Goal: Communication & Community: Answer question/provide support

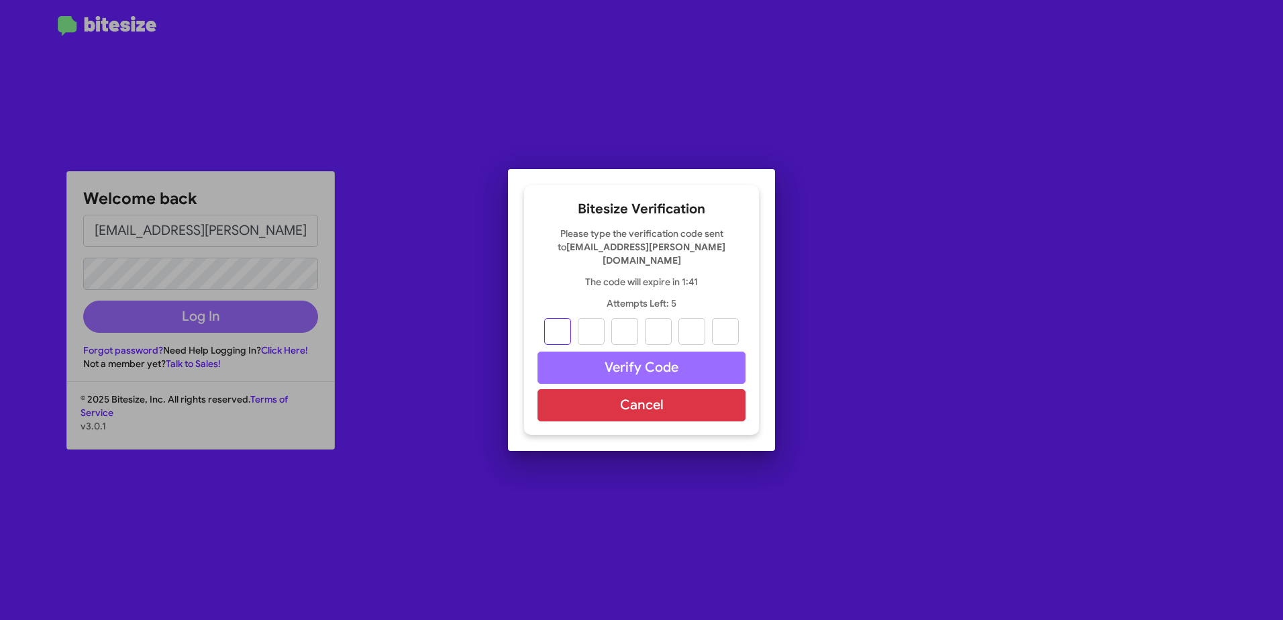
type input "9"
type input "5"
type input "4"
type input "9"
type input "5"
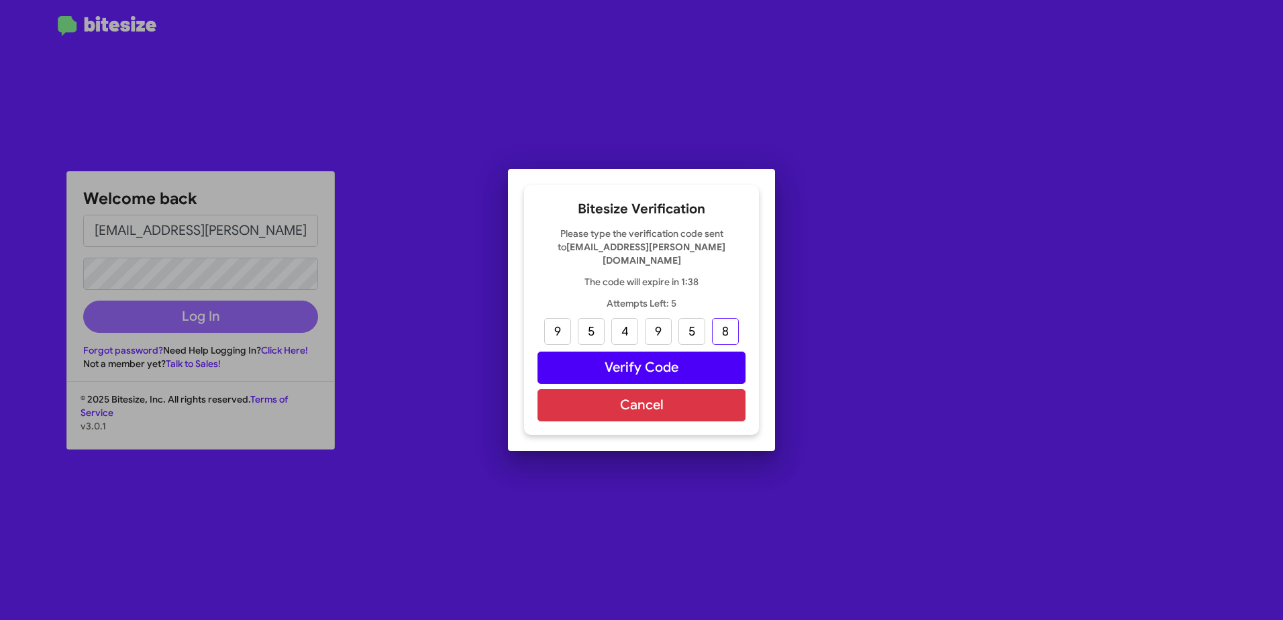
type input "8"
click at [716, 366] on button "Verify Code" at bounding box center [641, 368] width 208 height 32
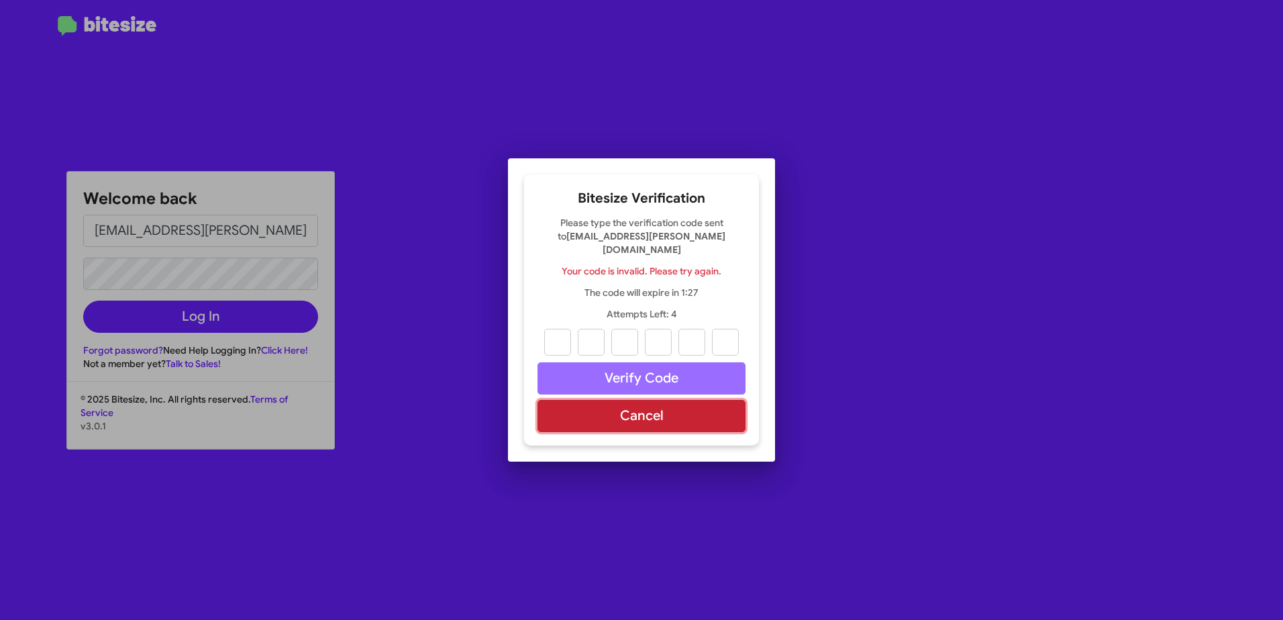
click at [627, 418] on button "Cancel" at bounding box center [641, 416] width 208 height 32
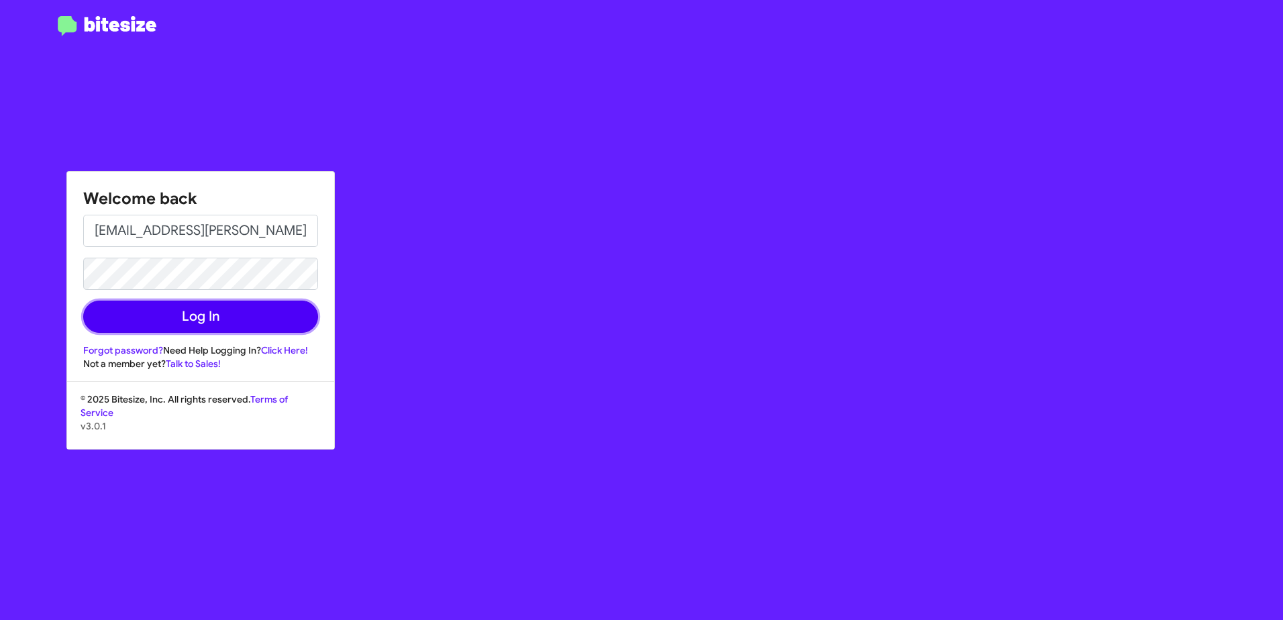
click at [162, 316] on button "Log In" at bounding box center [200, 317] width 235 height 32
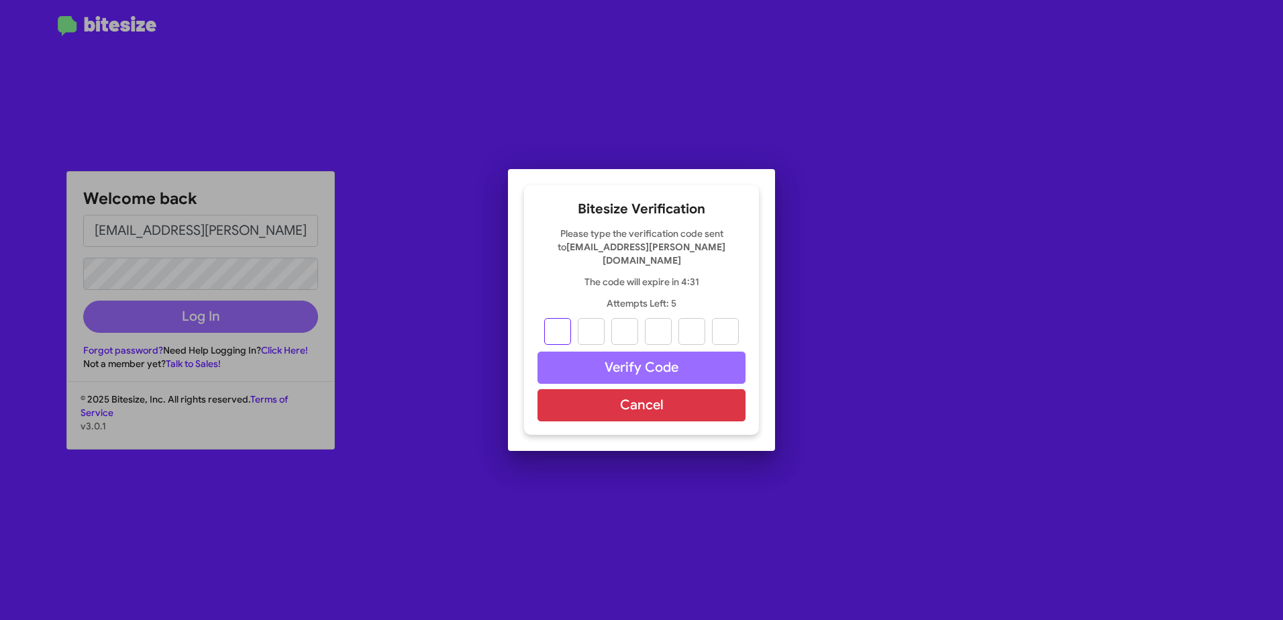
type input "0"
type input "5"
type input "4"
type input "3"
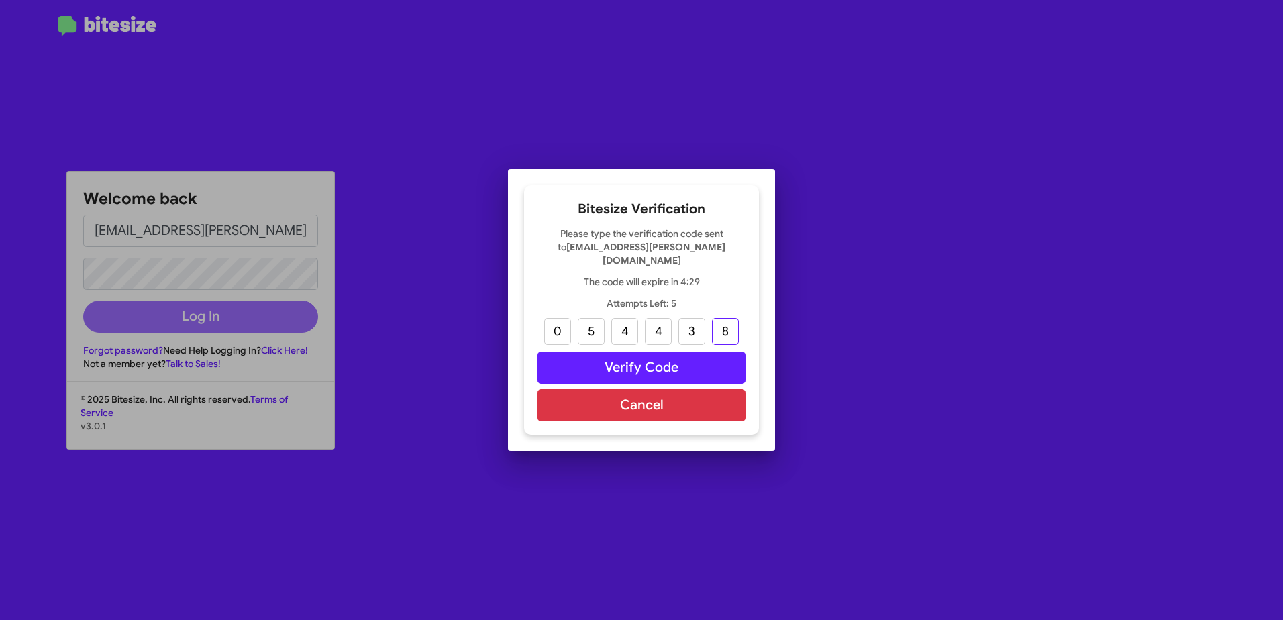
type input "8"
click at [702, 356] on button "Verify Code" at bounding box center [641, 368] width 208 height 32
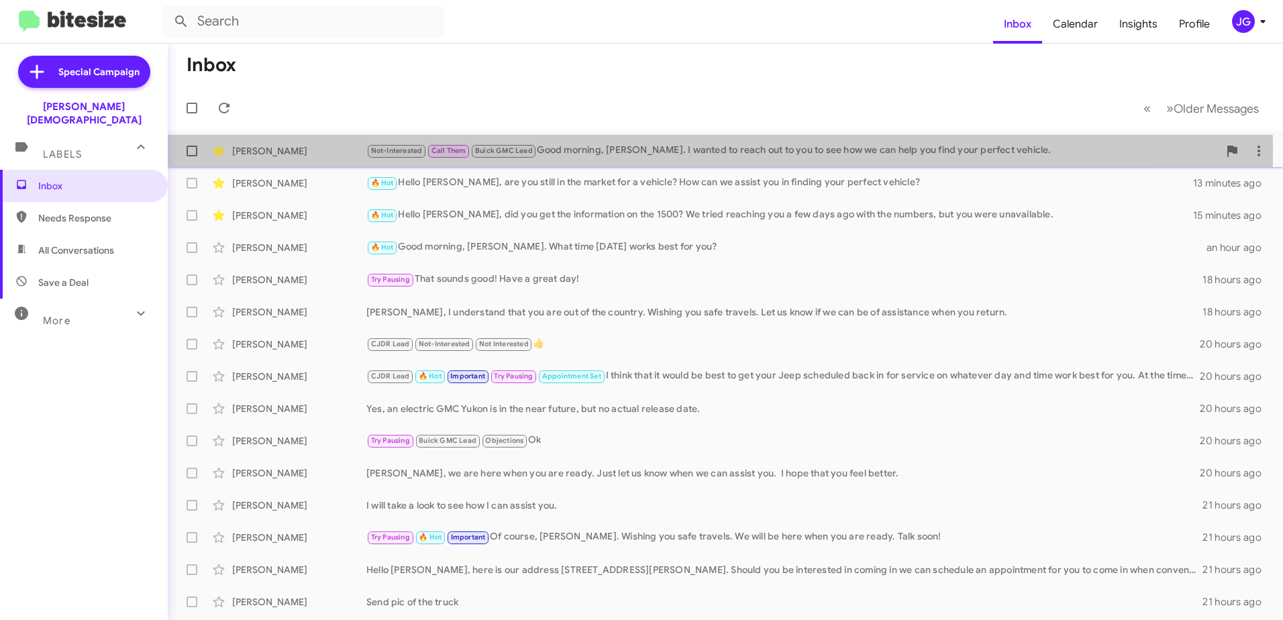
click at [274, 150] on div "[PERSON_NAME]" at bounding box center [299, 150] width 134 height 13
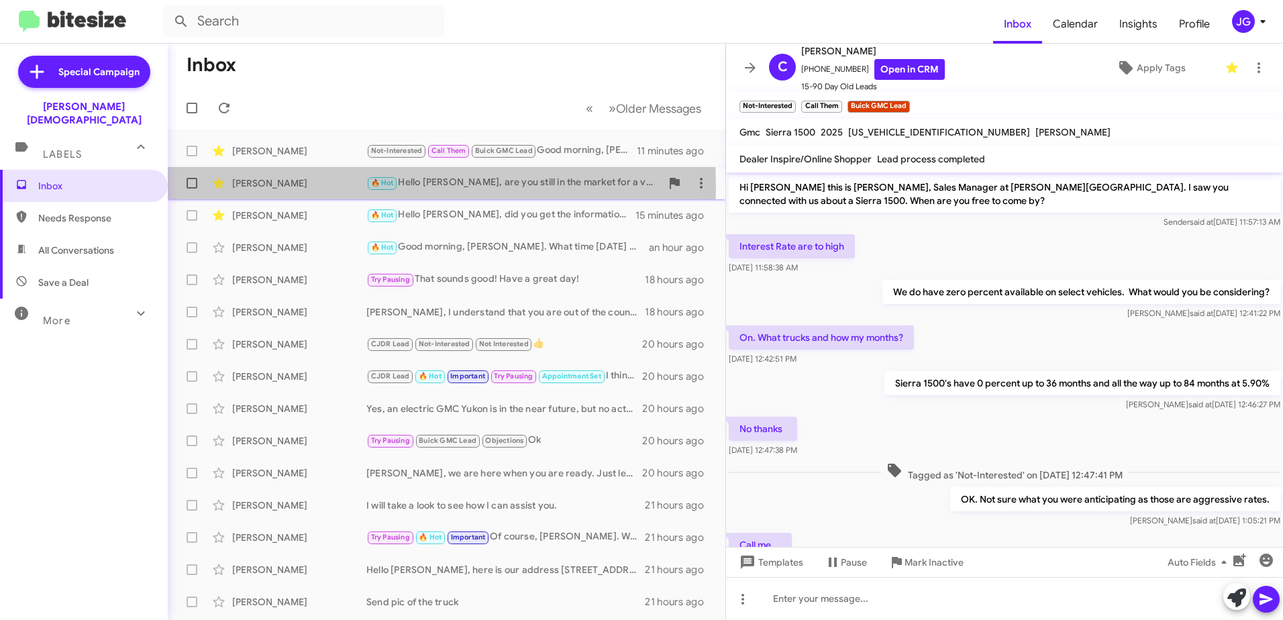
click at [280, 188] on div "[PERSON_NAME]" at bounding box center [299, 182] width 134 height 13
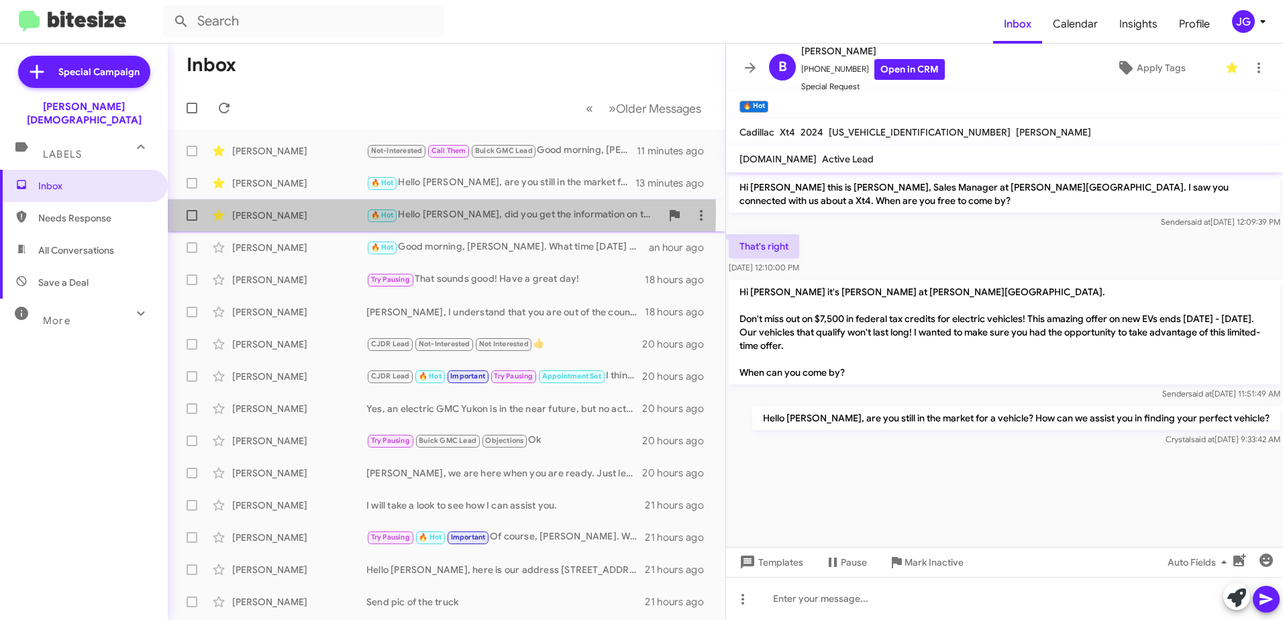
click at [252, 213] on div "[PERSON_NAME]" at bounding box center [299, 215] width 134 height 13
